Goal: Task Accomplishment & Management: Manage account settings

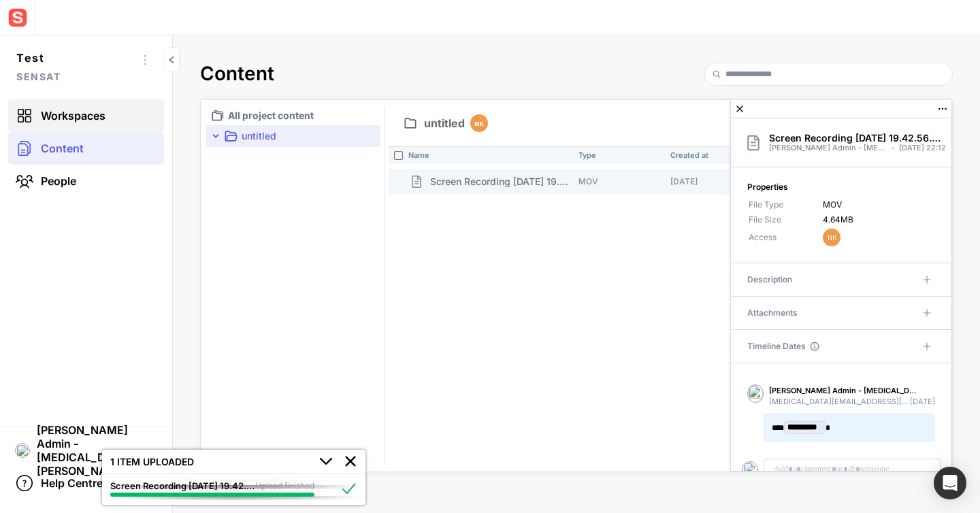
click at [78, 112] on span "Workspaces" at bounding box center [73, 116] width 65 height 14
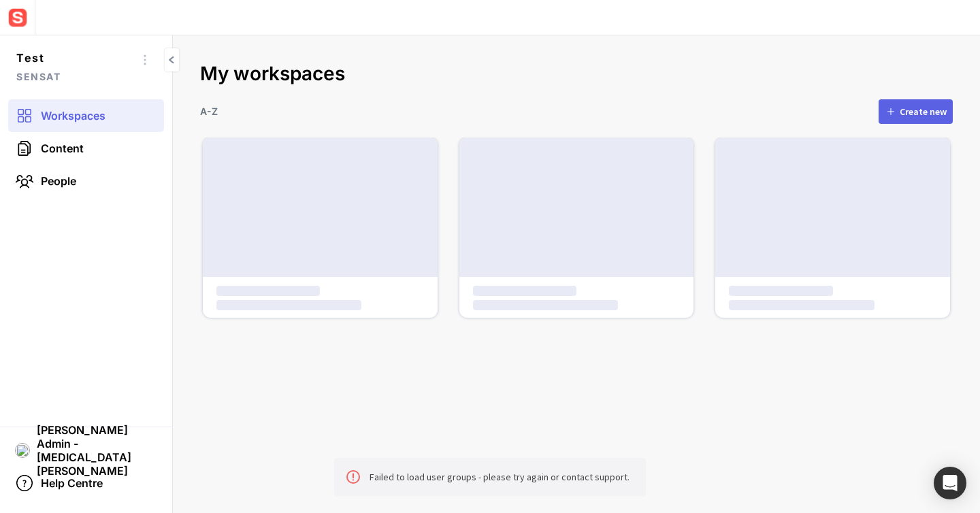
click at [10, 8] on img at bounding box center [17, 17] width 24 height 24
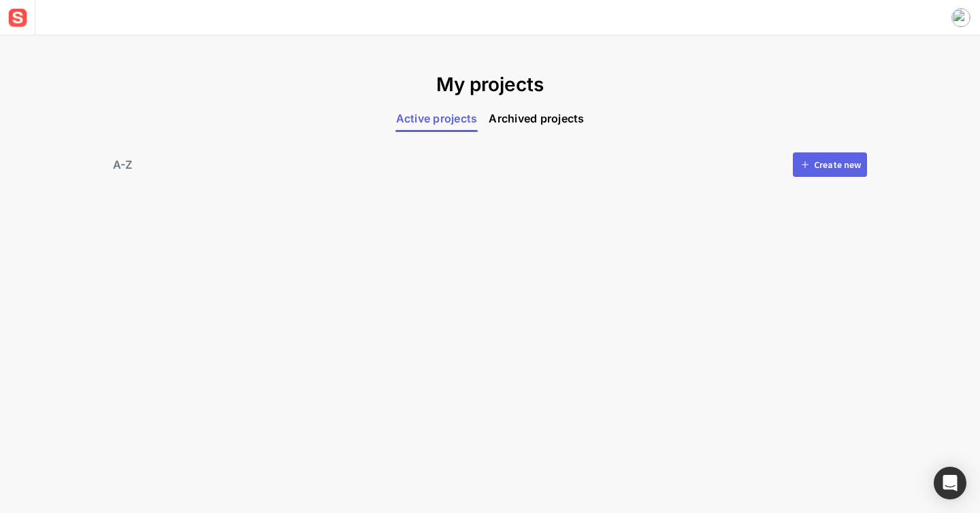
click at [848, 171] on button "Create new" at bounding box center [829, 164] width 74 height 24
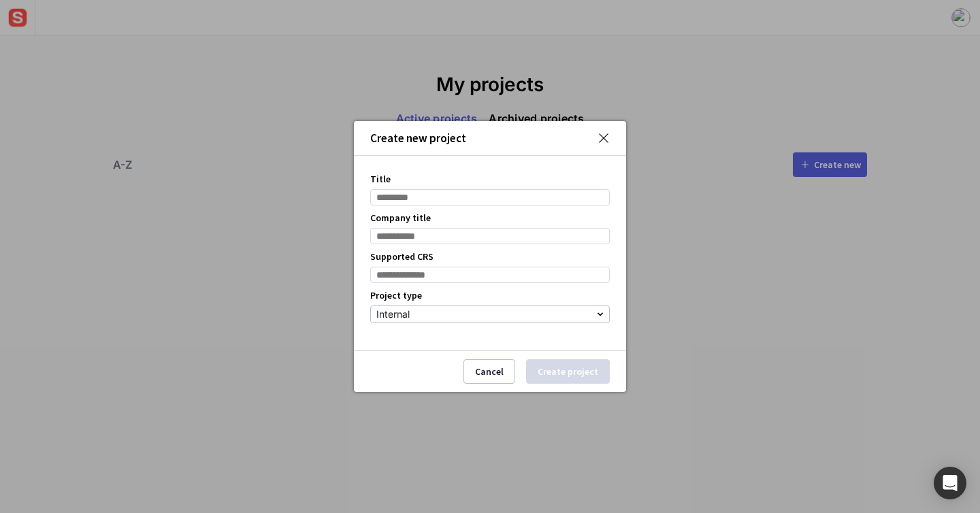
click at [481, 197] on input "Title" at bounding box center [489, 197] width 239 height 16
type input "****"
click at [475, 238] on input "Company title" at bounding box center [489, 236] width 239 height 16
type input "******"
click at [471, 280] on input at bounding box center [489, 275] width 239 height 16
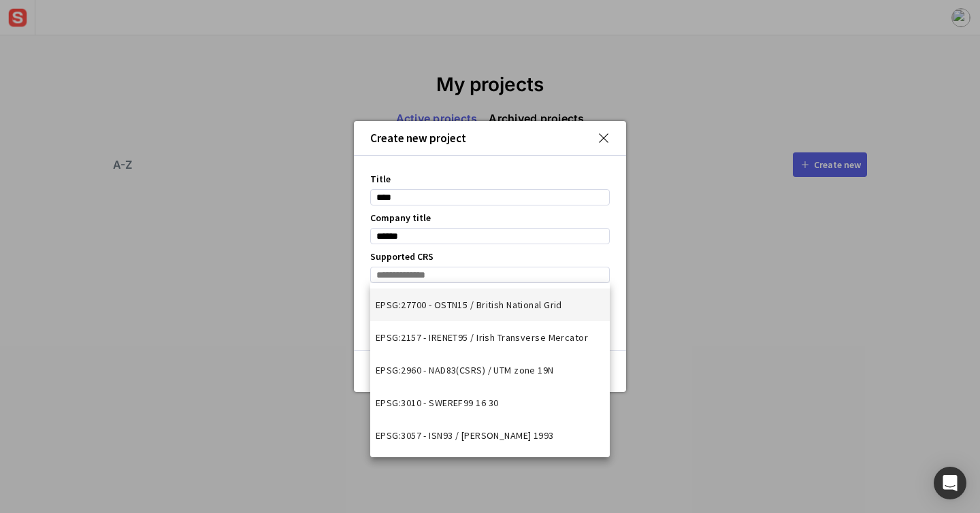
click at [469, 299] on span "EPSG:27700 - OSTN15 / British National Grid" at bounding box center [468, 305] width 186 height 14
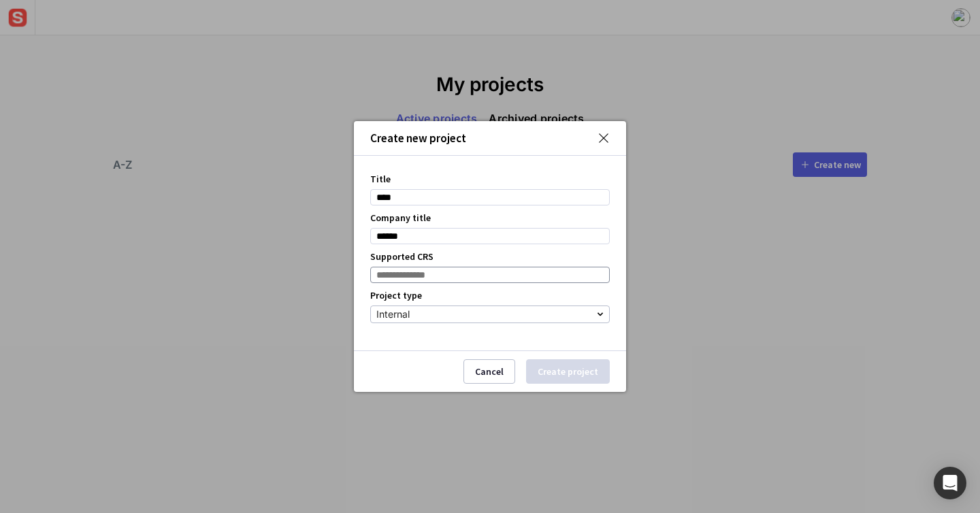
type input "**********"
click at [486, 320] on div "Internal" at bounding box center [486, 314] width 220 height 16
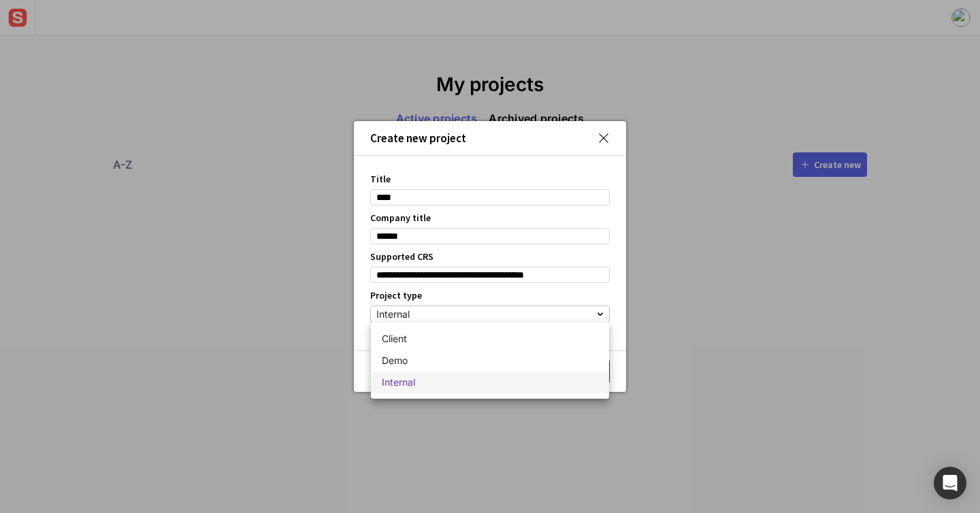
click at [617, 353] on div at bounding box center [490, 256] width 980 height 513
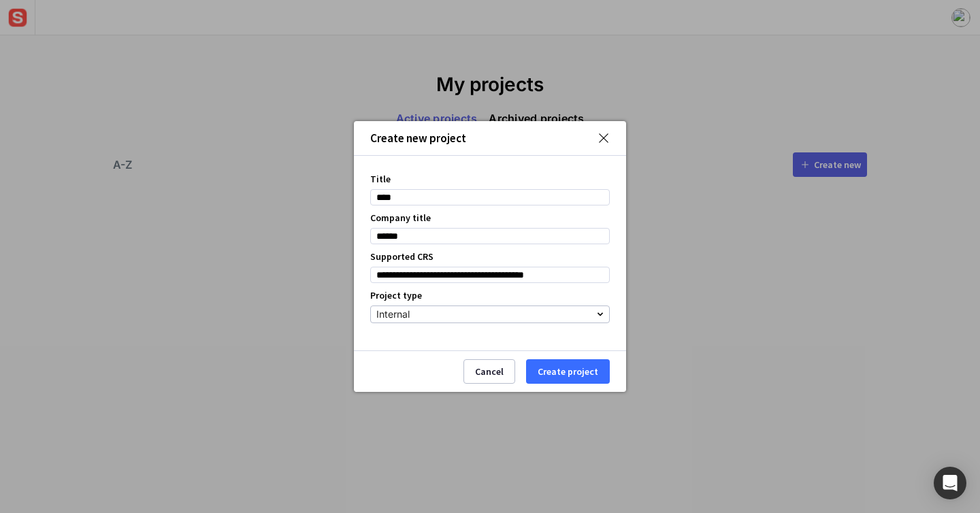
click at [596, 370] on button "Create project" at bounding box center [568, 371] width 84 height 24
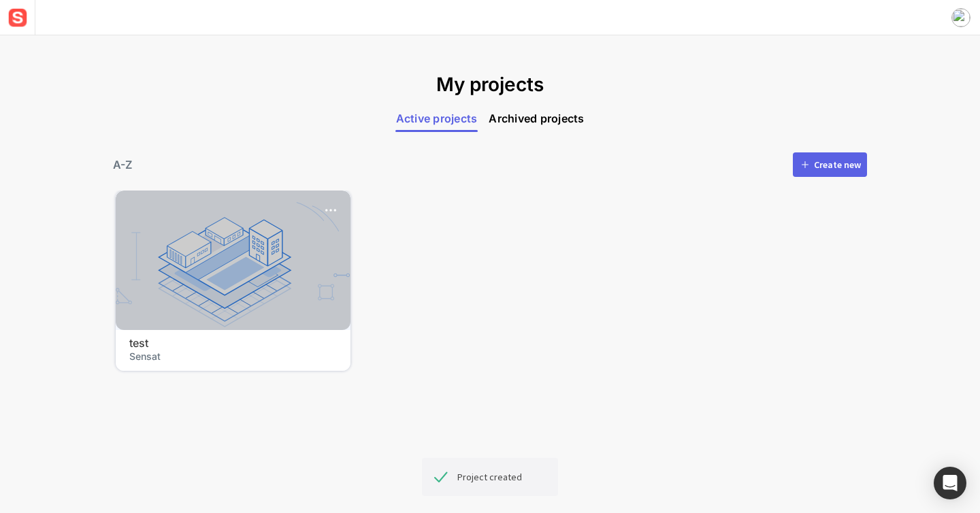
click at [304, 283] on div at bounding box center [233, 259] width 235 height 139
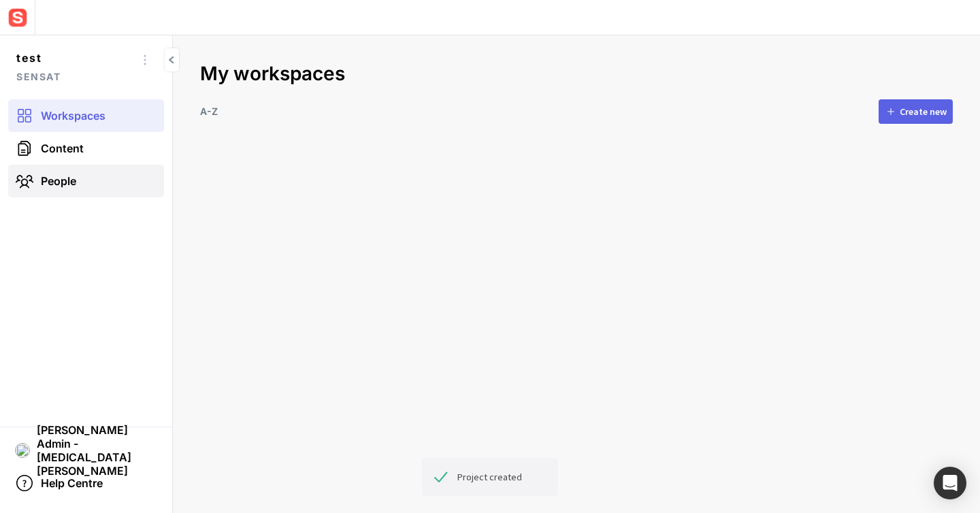
click at [114, 191] on link "People" at bounding box center [86, 181] width 156 height 33
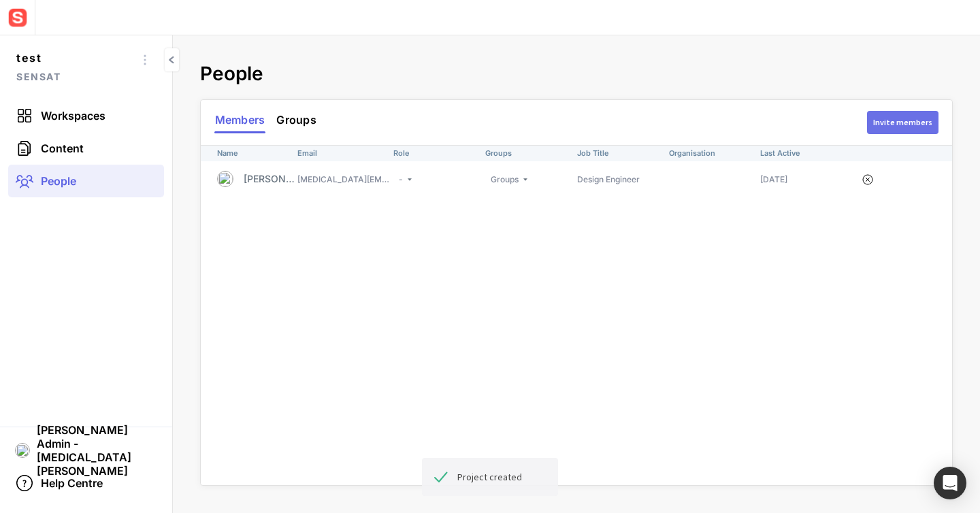
click at [917, 131] on button "Invite members" at bounding box center [902, 122] width 71 height 23
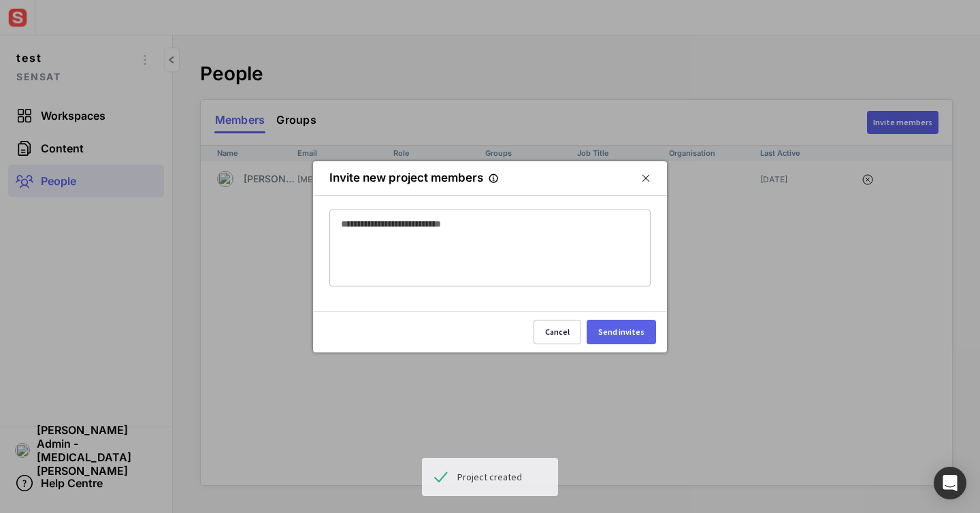
click at [532, 254] on div at bounding box center [490, 248] width 320 height 76
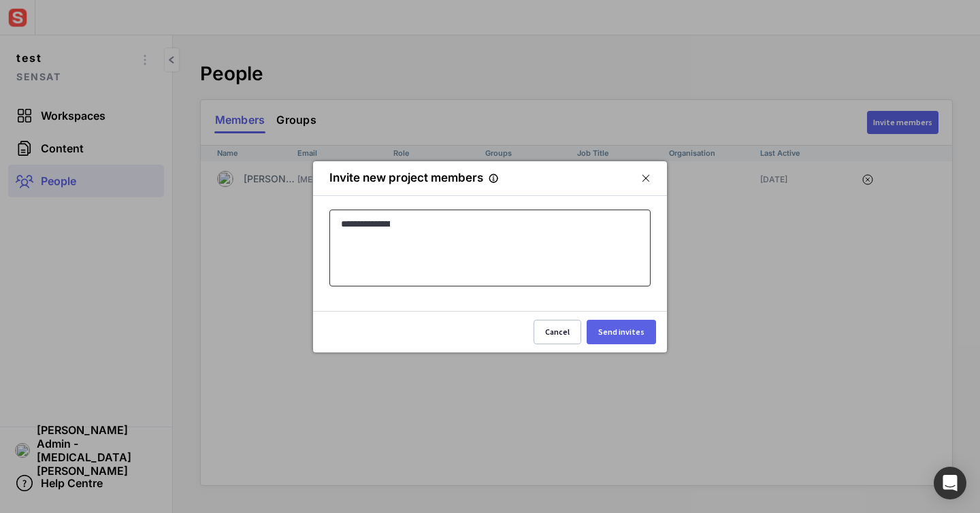
type input "**********"
click at [641, 334] on div "Send invites" at bounding box center [621, 332] width 46 height 8
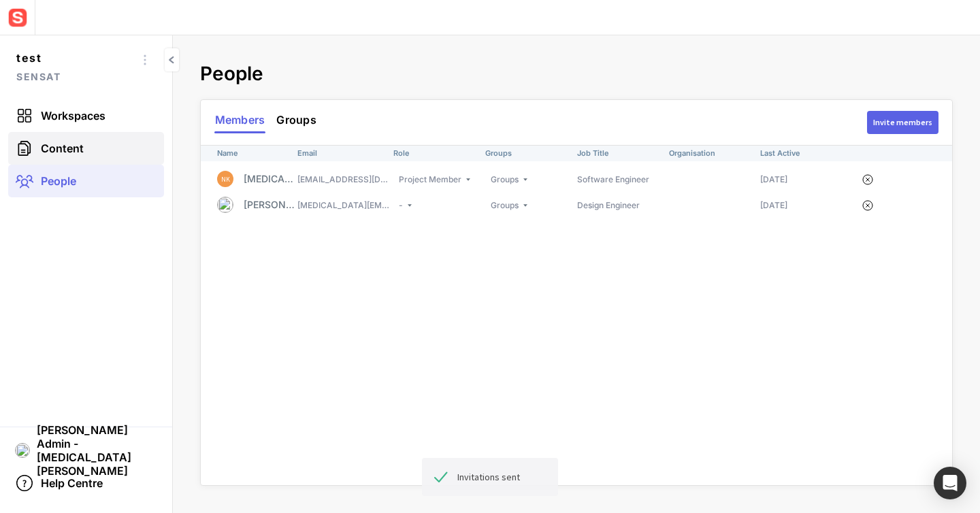
click at [118, 146] on link "Content" at bounding box center [86, 148] width 156 height 33
click at [28, 149] on mapp-icon at bounding box center [24, 148] width 19 height 19
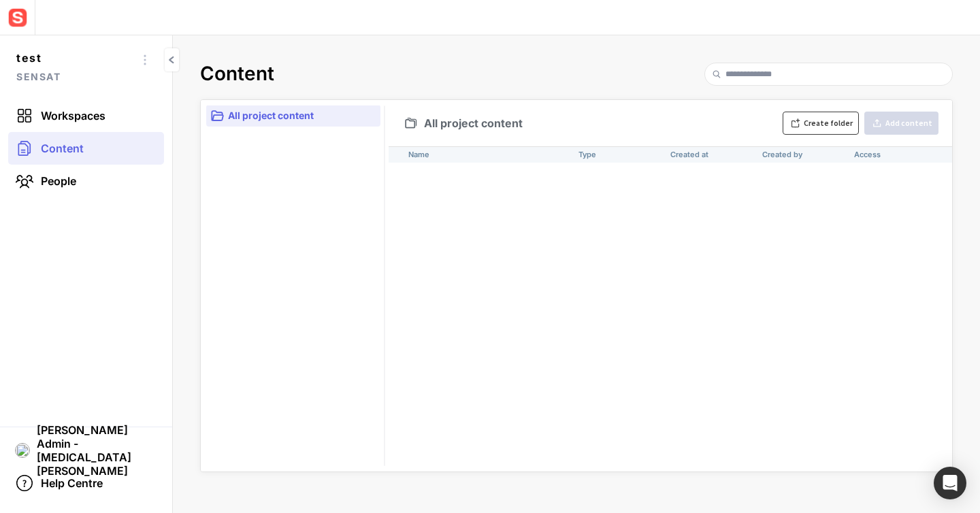
click at [797, 131] on button "Create folder" at bounding box center [820, 123] width 76 height 23
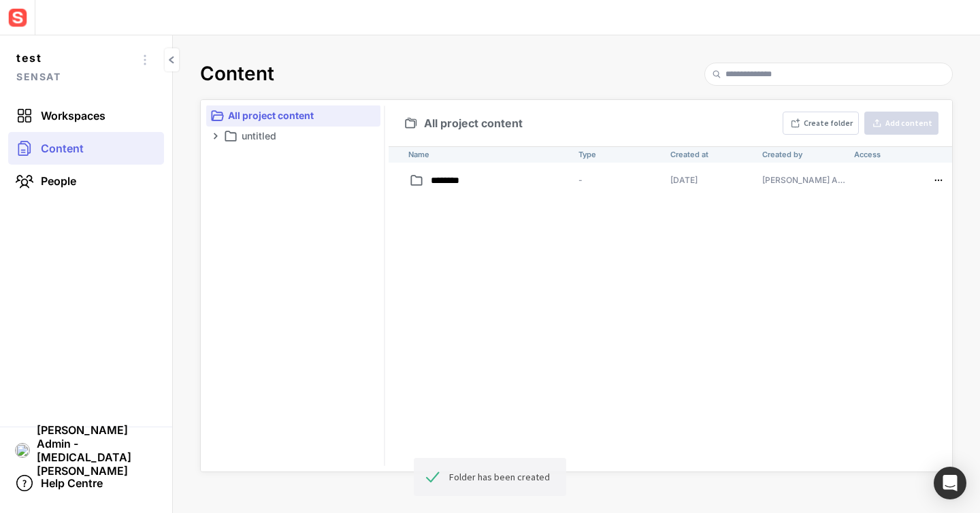
click at [505, 264] on div "Name Type Created at Created by Access ******** - 29 Sep 2025 Sensat Admin - Ni…" at bounding box center [669, 308] width 563 height 325
click at [373, 139] on mapp-icon at bounding box center [370, 136] width 14 height 14
click at [344, 181] on span "Access" at bounding box center [339, 177] width 71 height 12
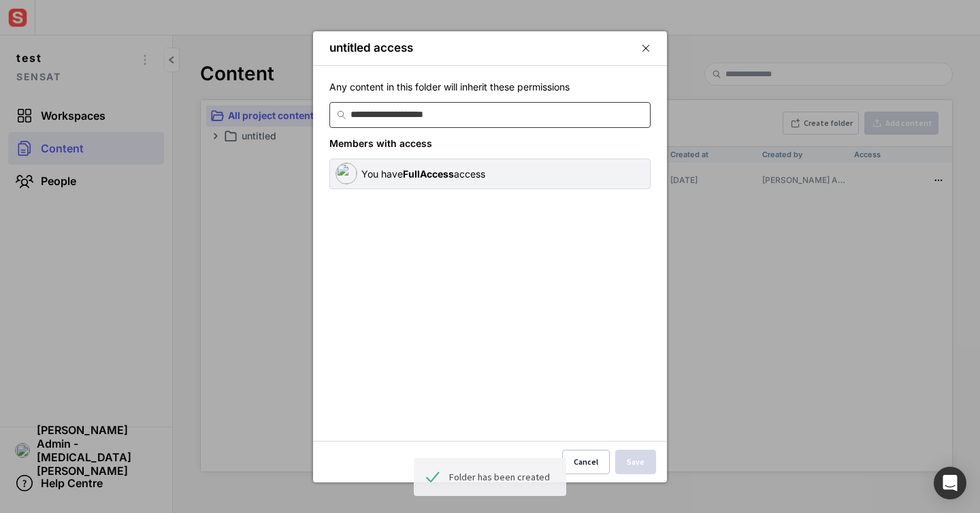
click at [530, 117] on input at bounding box center [497, 115] width 294 height 24
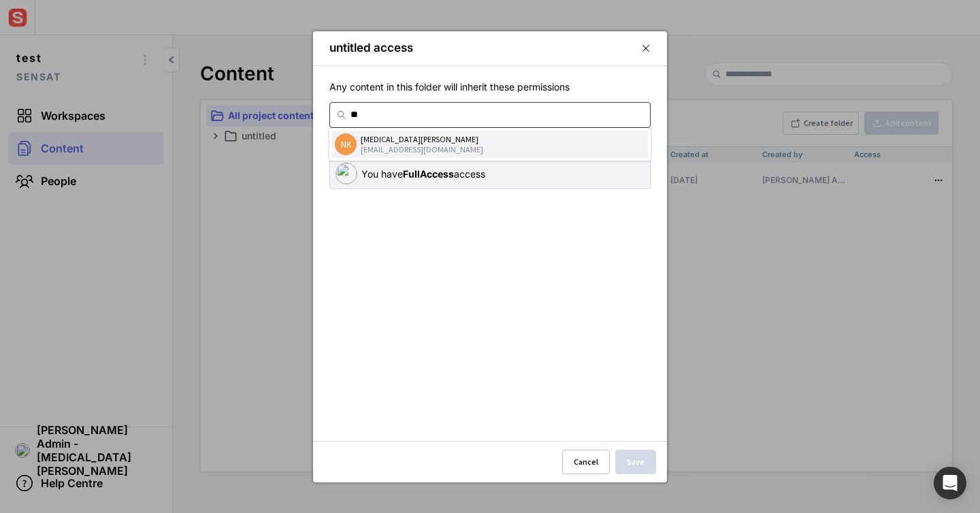
type input "**"
click at [510, 149] on div "ndkrikun@gmail.com" at bounding box center [503, 149] width 284 height 10
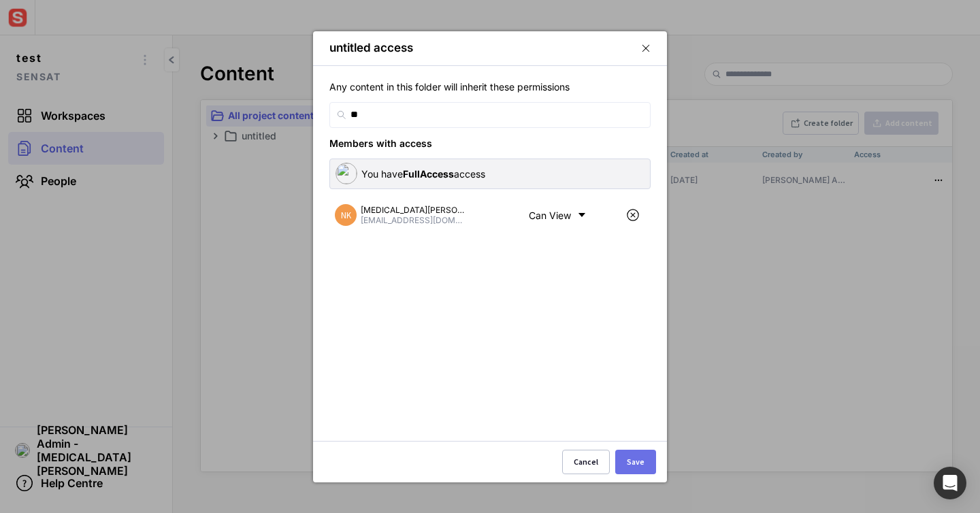
click at [645, 458] on button "Save" at bounding box center [635, 462] width 41 height 24
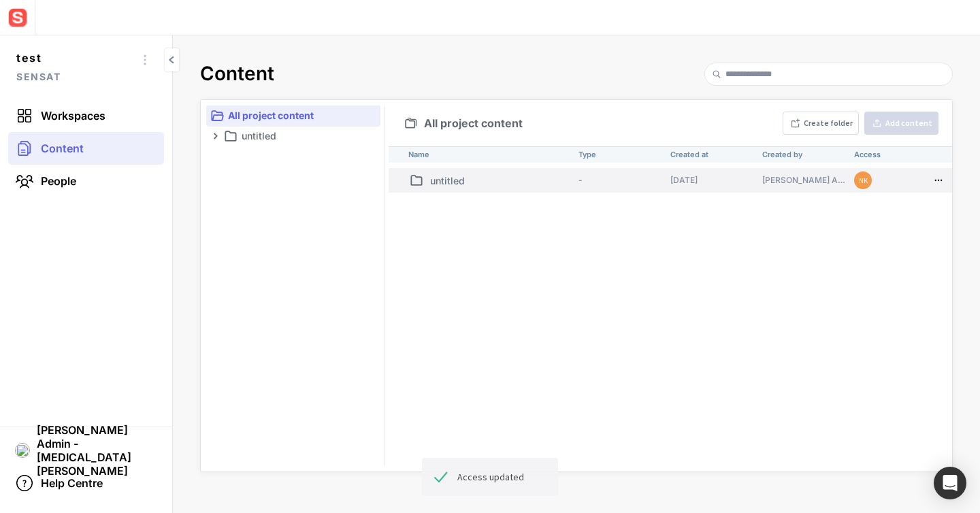
click at [469, 178] on p "untitled" at bounding box center [501, 180] width 143 height 14
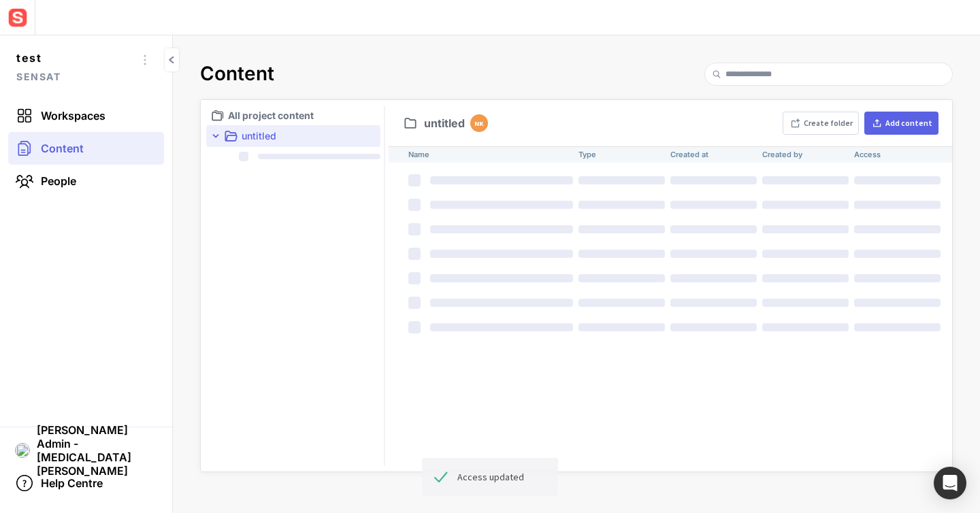
click at [905, 135] on div "untitled NK Create folder Add content" at bounding box center [669, 123] width 563 height 46
click at [908, 129] on button "Add content" at bounding box center [901, 123] width 74 height 23
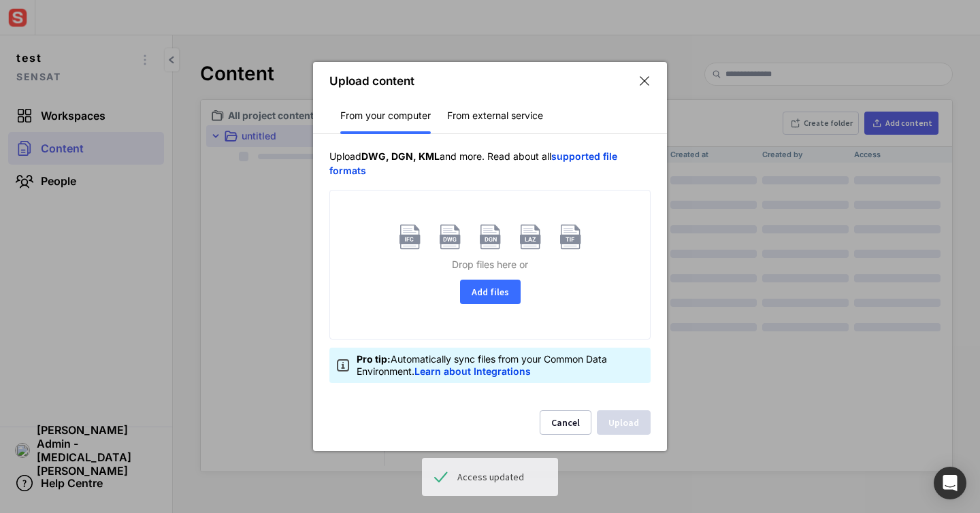
click at [463, 292] on button "Add files" at bounding box center [490, 292] width 61 height 24
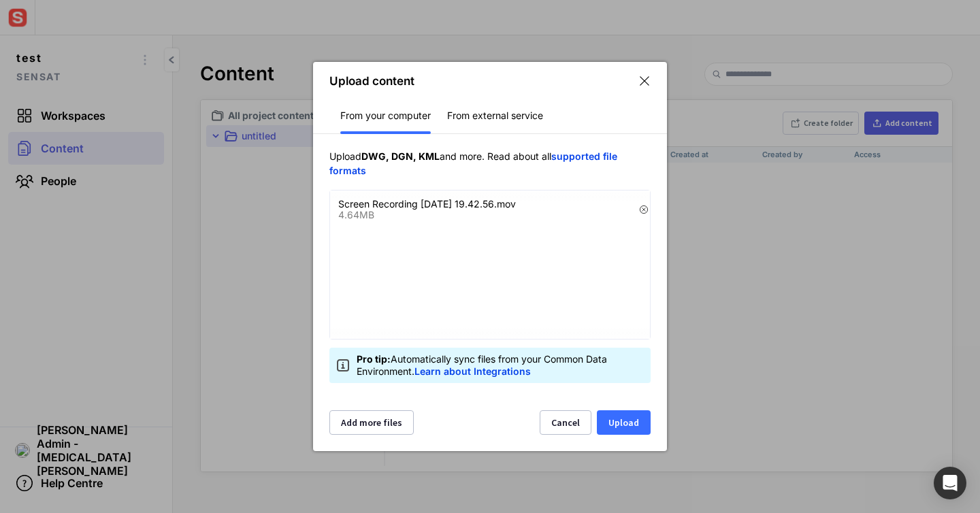
click at [622, 426] on button "Upload" at bounding box center [624, 422] width 54 height 24
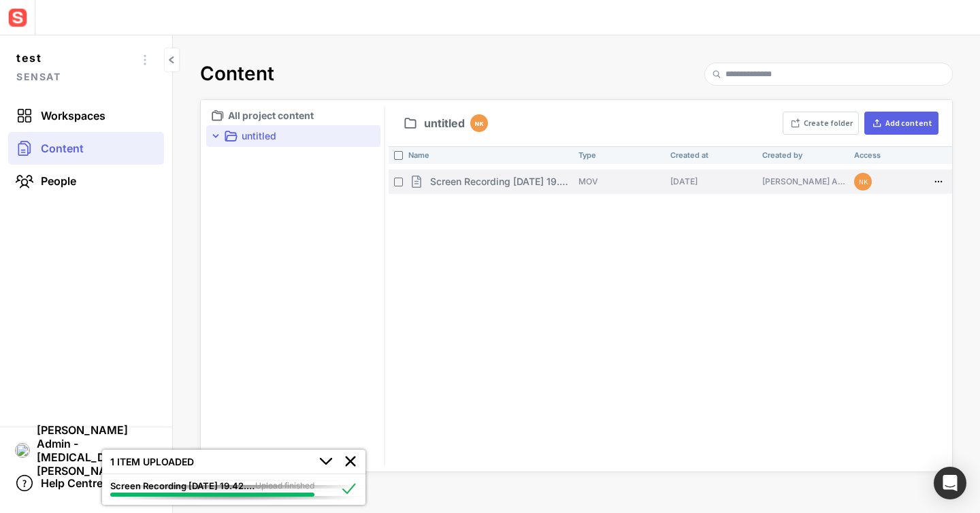
click at [744, 187] on td "[DATE]" at bounding box center [711, 181] width 92 height 24
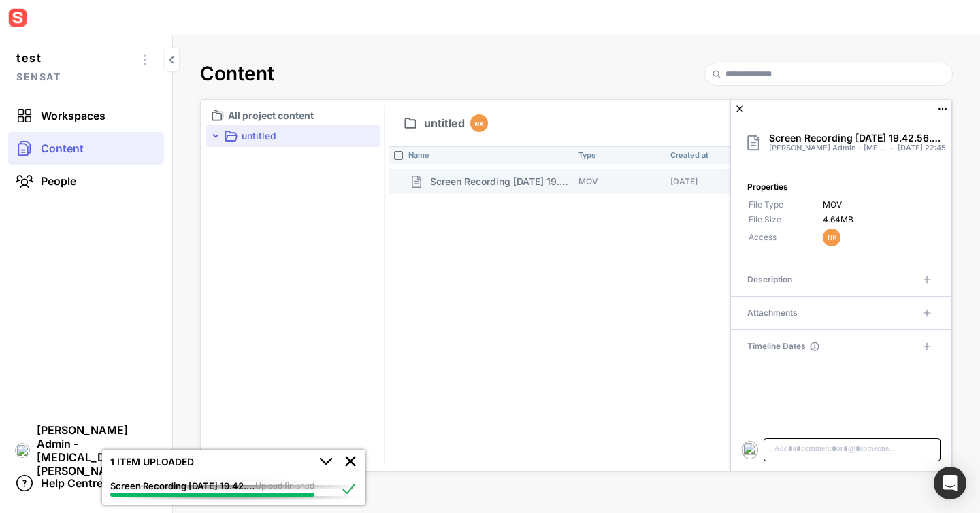
click at [784, 448] on p at bounding box center [851, 449] width 159 height 12
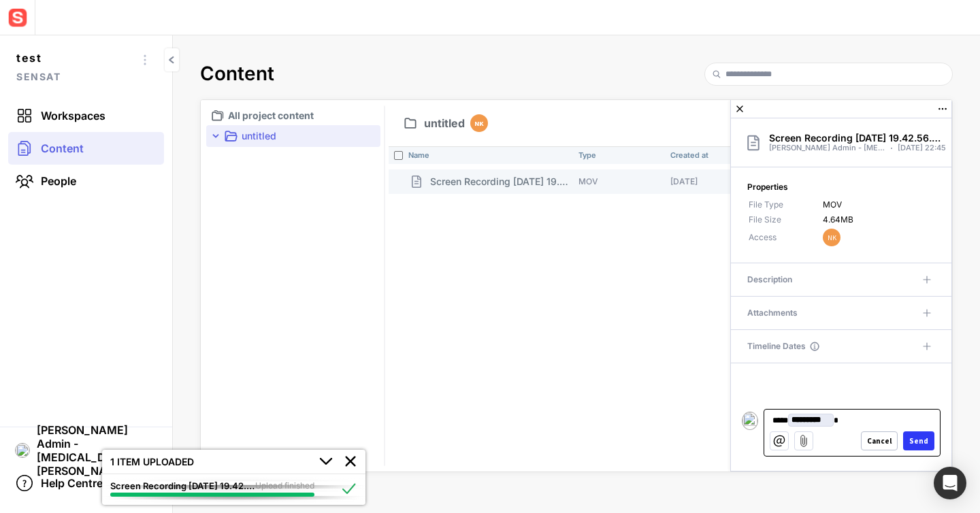
click at [926, 441] on div "Send" at bounding box center [918, 440] width 19 height 7
